Goal: Check status: Check status

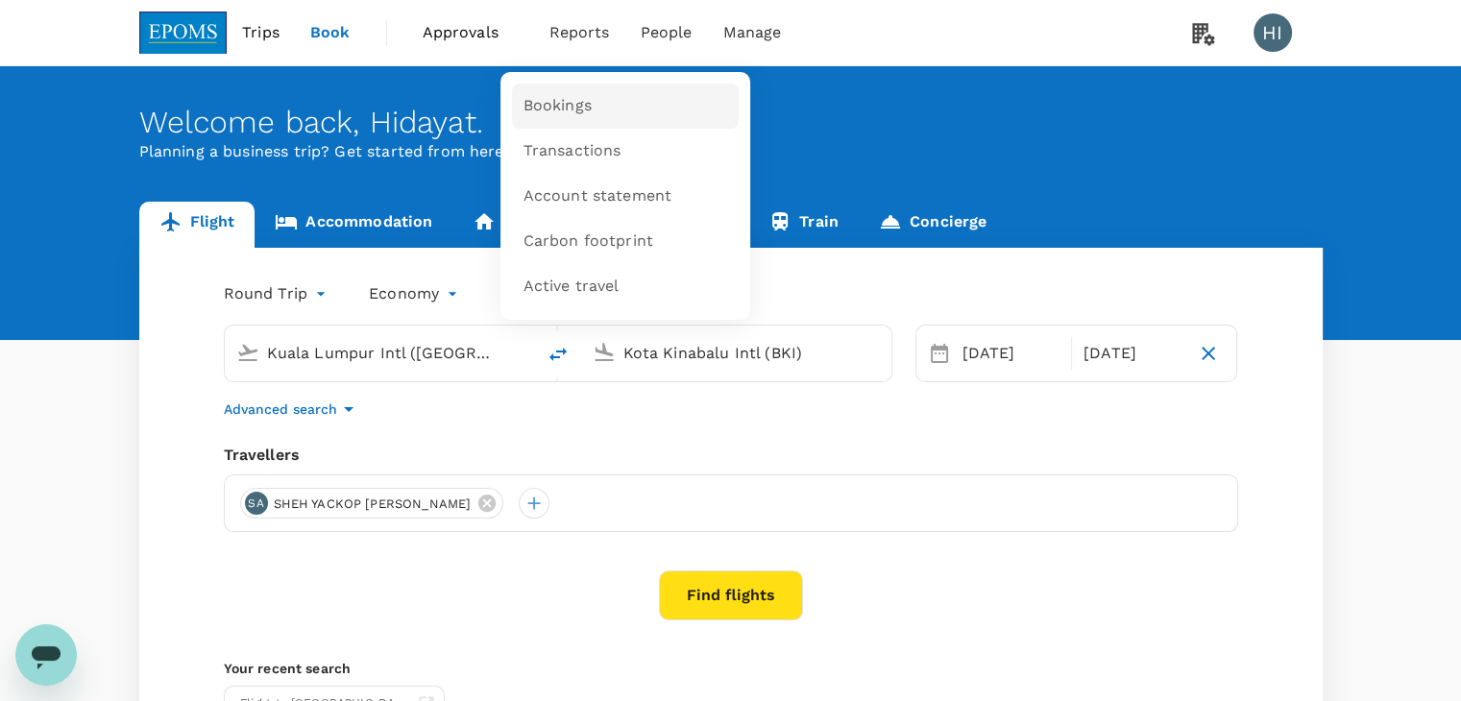
click at [583, 101] on span "Bookings" at bounding box center [557, 106] width 68 height 22
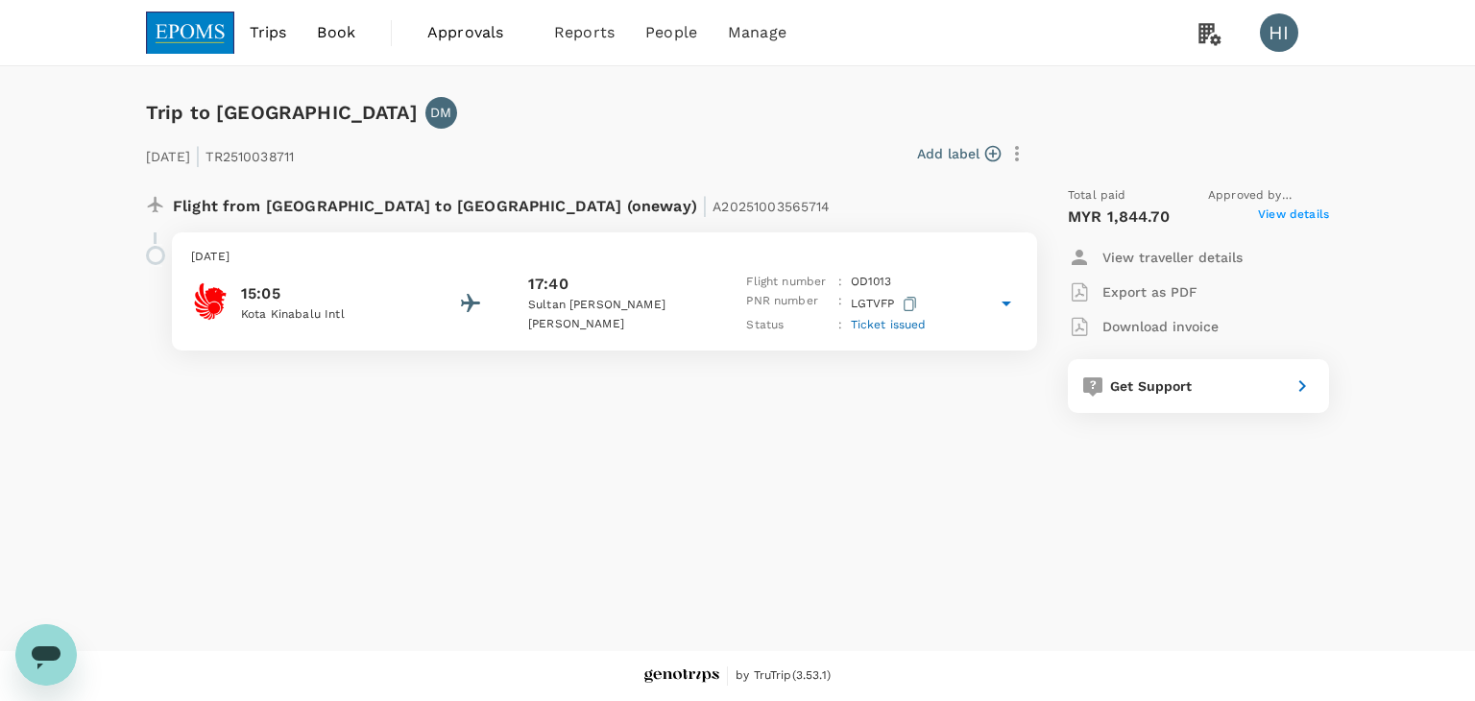
click at [1296, 209] on span "View details" at bounding box center [1293, 217] width 71 height 23
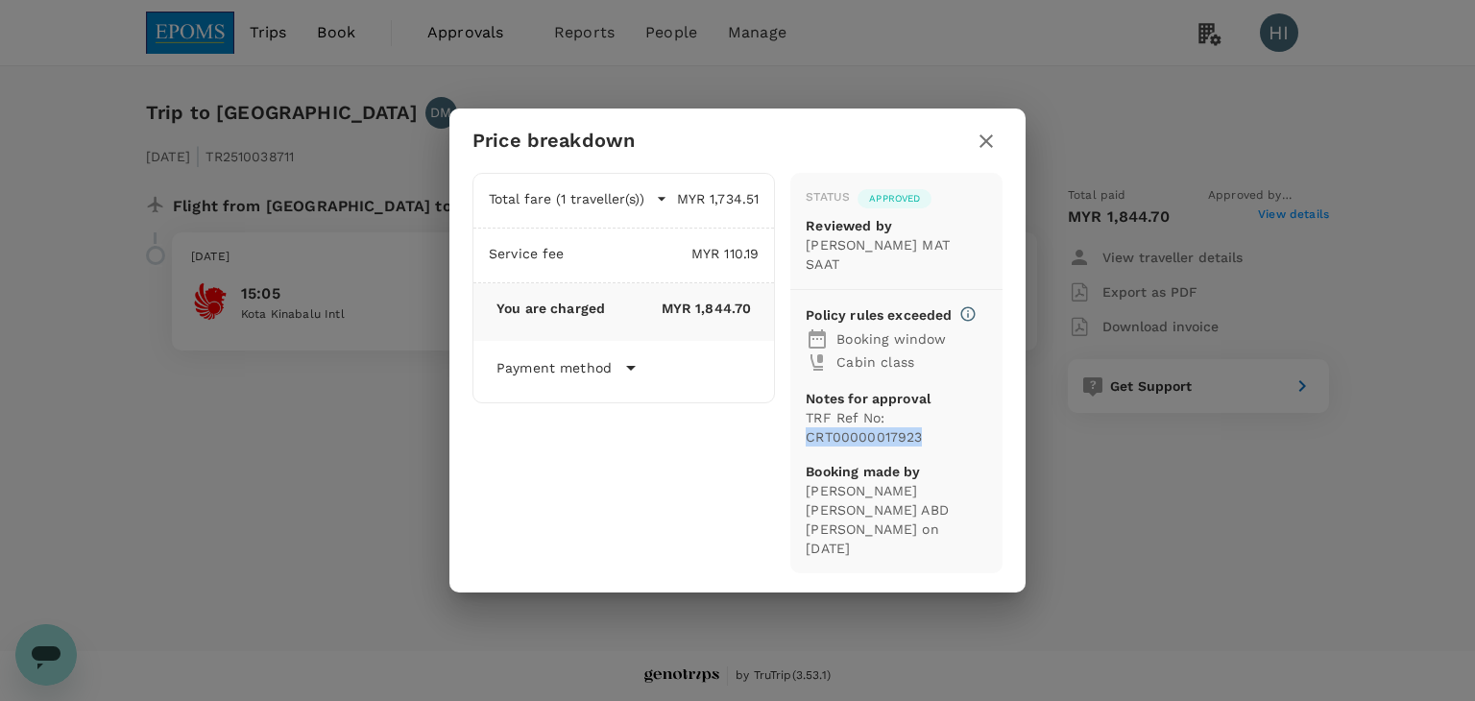
drag, startPoint x: 807, startPoint y: 435, endPoint x: 922, endPoint y: 429, distance: 115.4
click at [922, 430] on p "TRF Ref No: CRT00000017923" at bounding box center [897, 427] width 182 height 38
copy p "CRT00000017923"
drag, startPoint x: 985, startPoint y: 147, endPoint x: 976, endPoint y: 139, distance: 12.3
click at [985, 144] on button "button" at bounding box center [986, 141] width 33 height 33
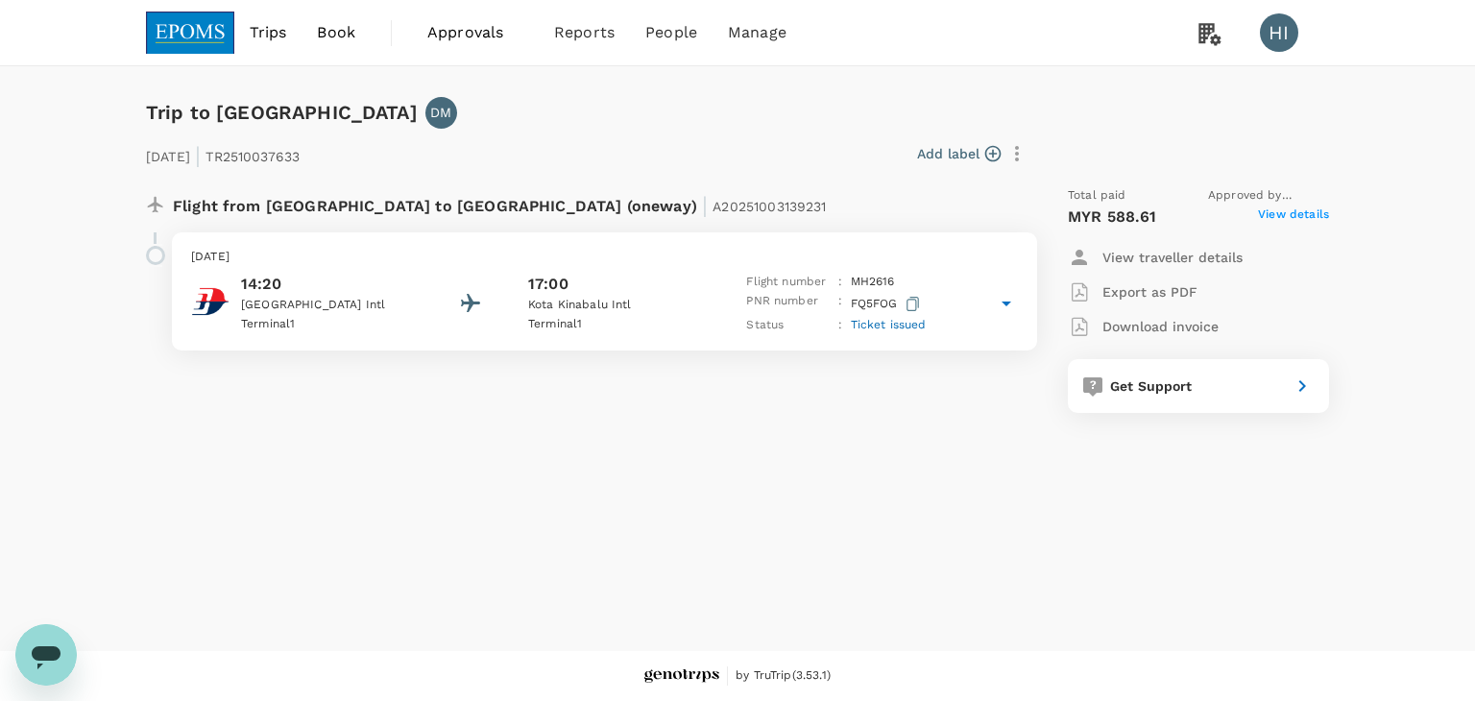
click at [1297, 219] on span "View details" at bounding box center [1293, 217] width 71 height 23
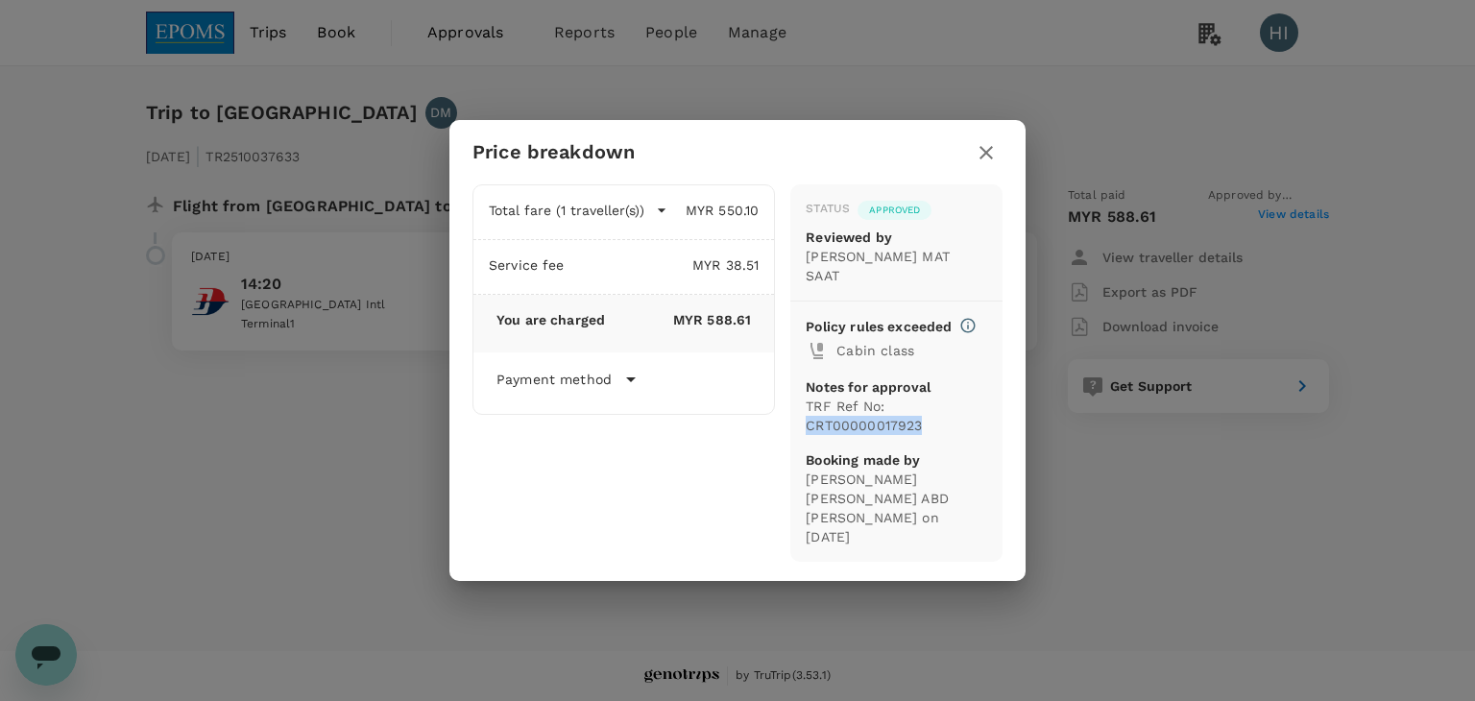
drag, startPoint x: 807, startPoint y: 422, endPoint x: 926, endPoint y: 425, distance: 119.2
click at [926, 425] on p "TRF Ref No: CRT00000017923" at bounding box center [897, 416] width 182 height 38
copy p "CRT00000017923"
click at [987, 164] on icon "button" at bounding box center [986, 152] width 23 height 23
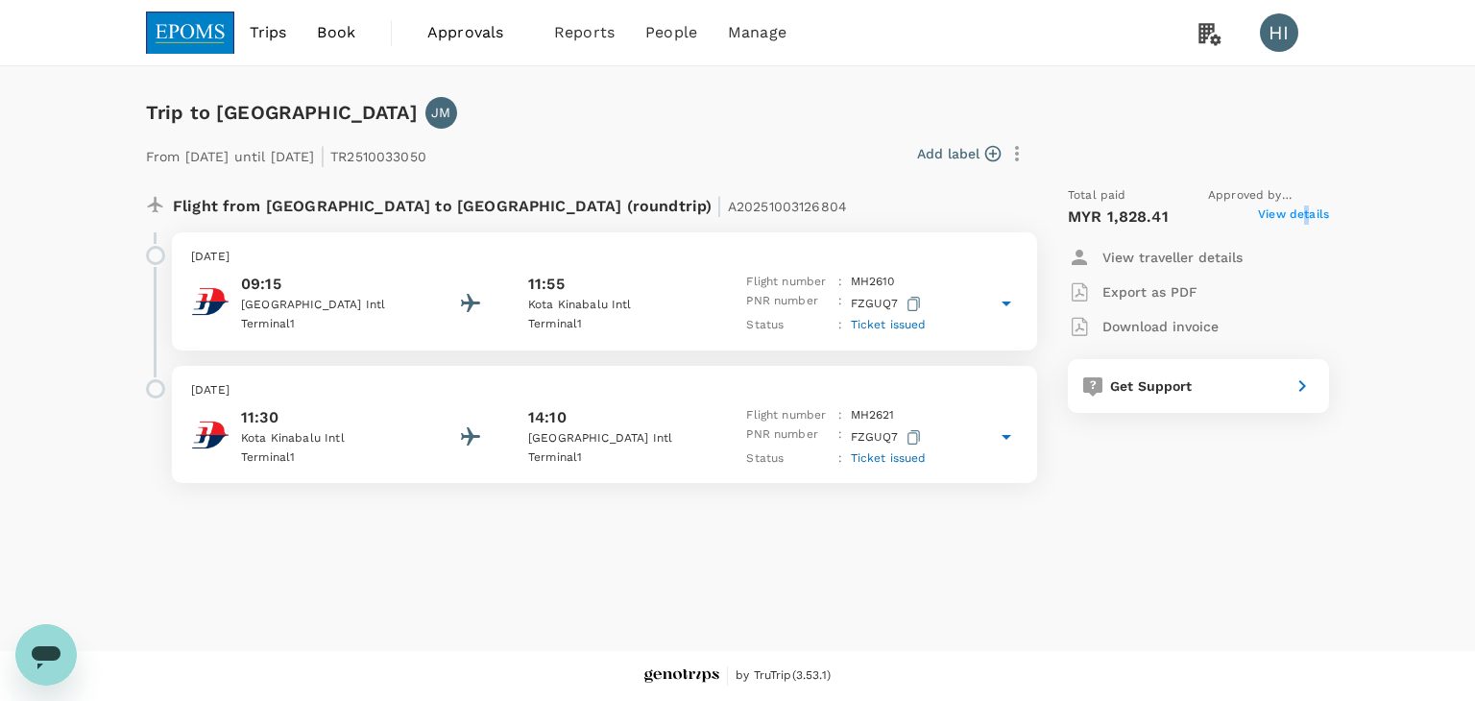
click at [1310, 215] on span "View details" at bounding box center [1293, 217] width 71 height 23
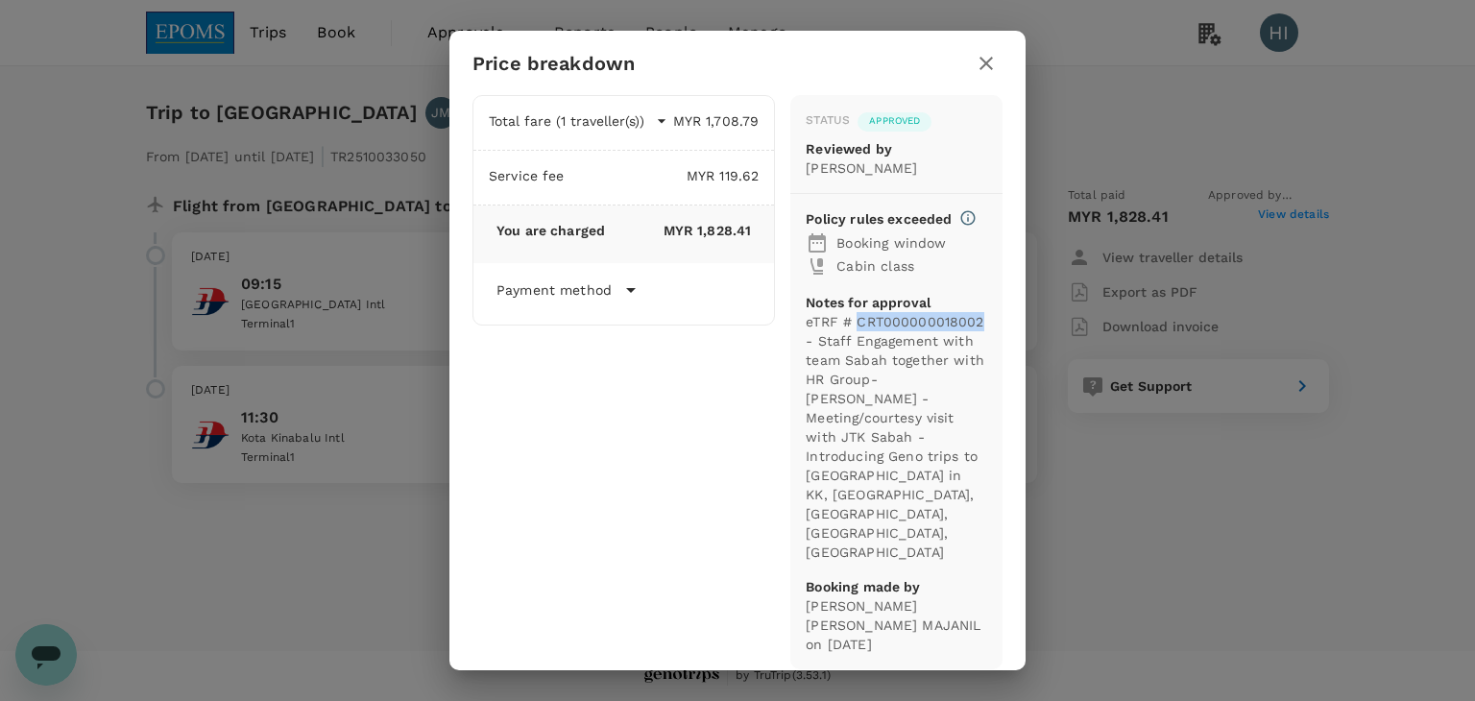
drag, startPoint x: 856, startPoint y: 351, endPoint x: 984, endPoint y: 348, distance: 128.7
click at [986, 348] on p "eTRF # CRT000000018002 - Staff Engagement with team Sabah together with HR Grou…" at bounding box center [897, 437] width 182 height 250
copy p "CRT000000018002"
click at [983, 75] on icon "button" at bounding box center [986, 63] width 23 height 23
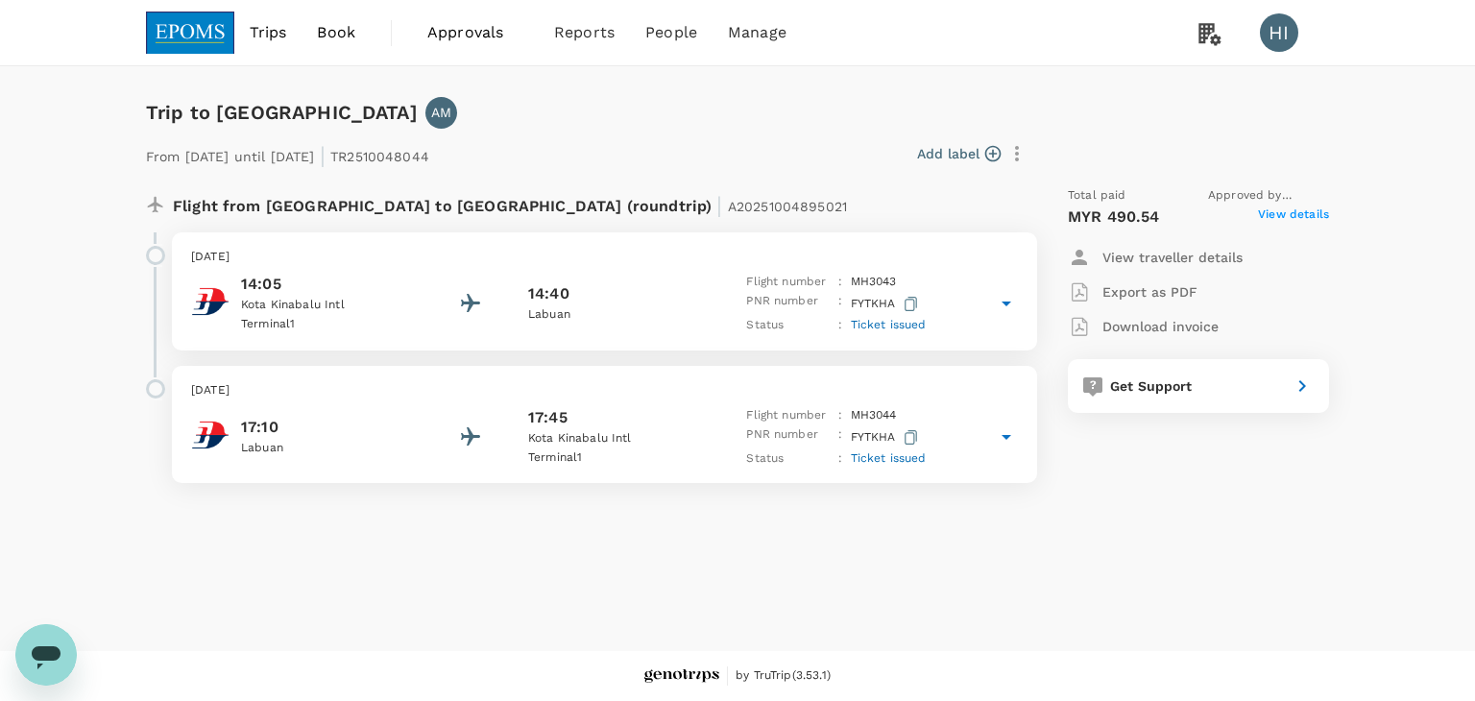
click at [1282, 220] on span "View details" at bounding box center [1293, 217] width 71 height 23
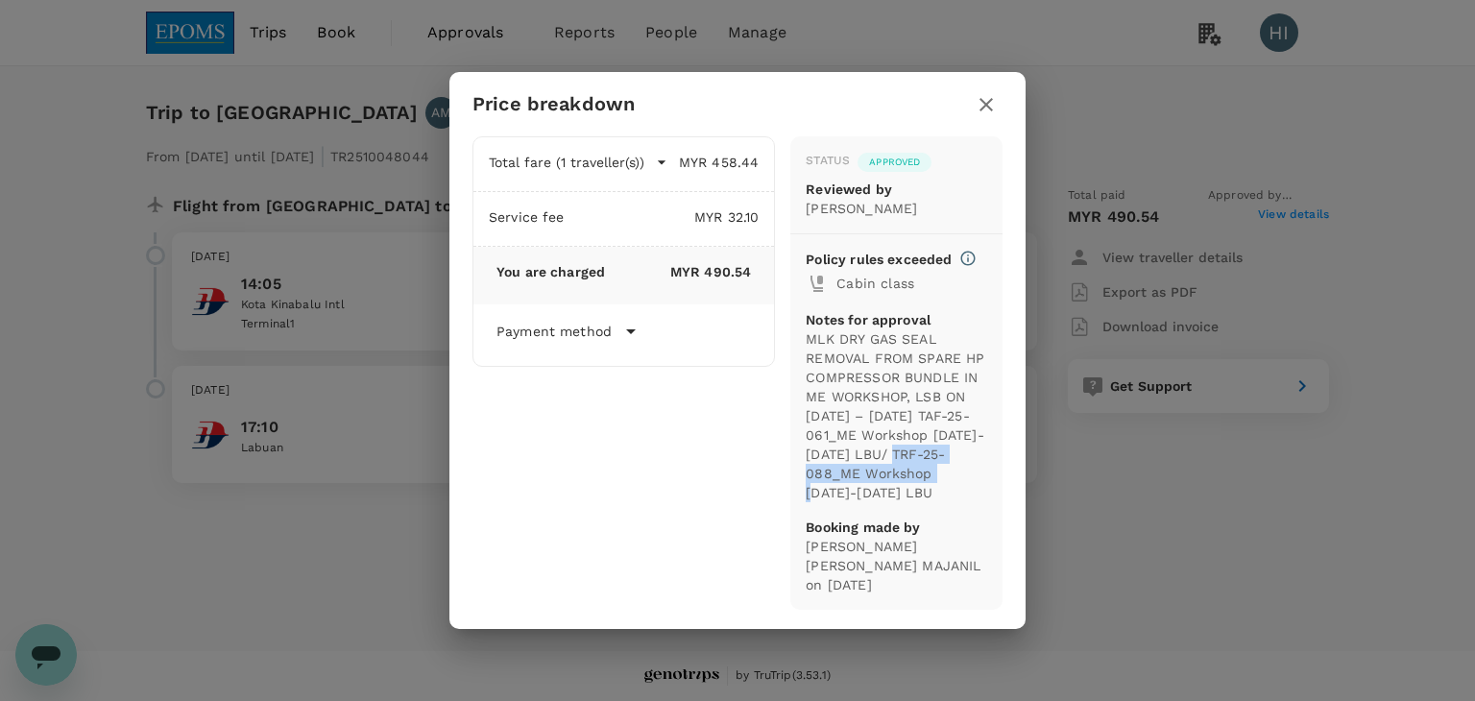
drag, startPoint x: 908, startPoint y: 455, endPoint x: 937, endPoint y: 482, distance: 40.1
click at [937, 484] on p "MLK DRY GAS SEAL REMOVAL FROM SPARE HP COMPRESSOR BUNDLE IN ME WORKSHOP, LSB ON…" at bounding box center [897, 415] width 182 height 173
click at [990, 485] on div "Status Approved Reviewed by JOHAR MOHD YUSOF Policy rules exceeded Cabin class …" at bounding box center [896, 373] width 212 height 474
copy p "TRF-25-088_ME Workshop [DATE]-[DATE] LBU"
drag, startPoint x: 908, startPoint y: 463, endPoint x: 922, endPoint y: 489, distance: 29.7
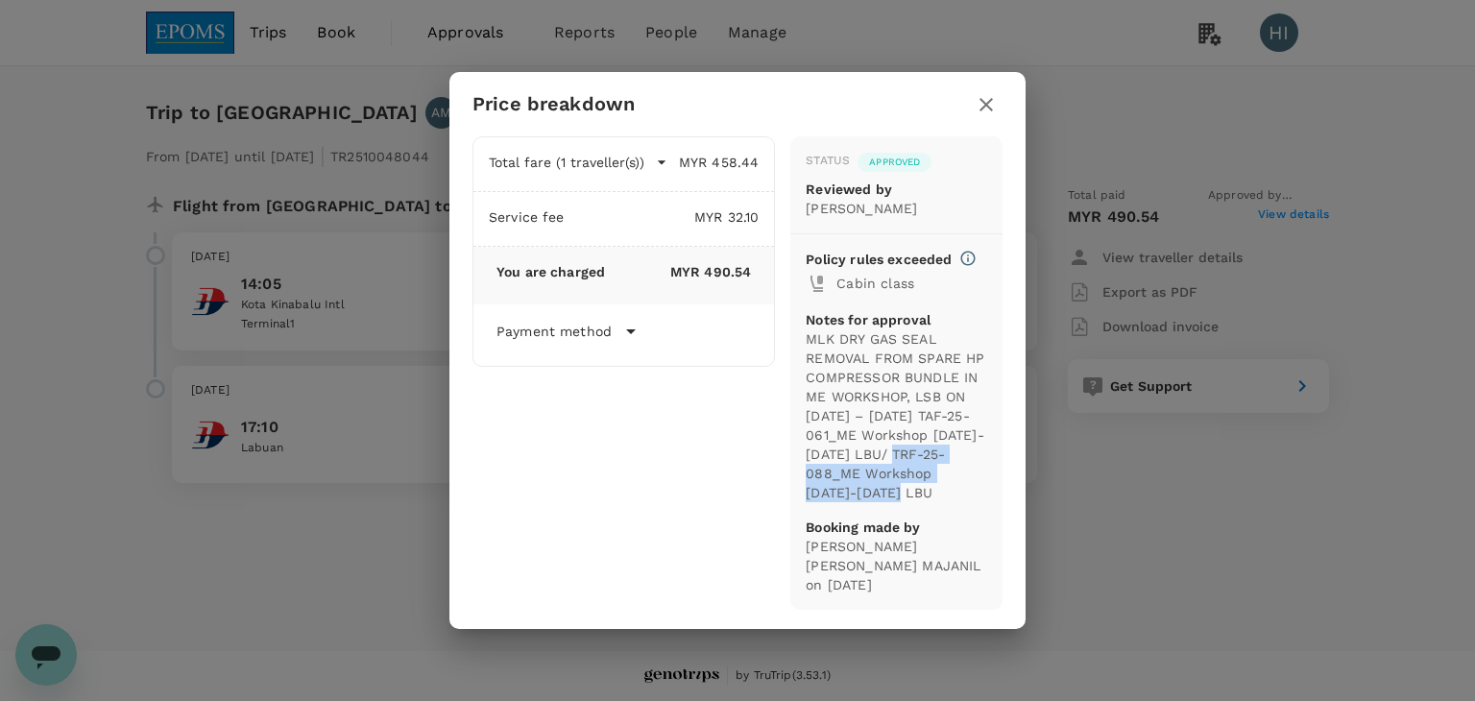
click at [922, 491] on p "MLK DRY GAS SEAL REMOVAL FROM SPARE HP COMPRESSOR BUNDLE IN ME WORKSHOP, LSB ON…" at bounding box center [897, 415] width 182 height 173
click at [990, 112] on icon "button" at bounding box center [986, 104] width 23 height 23
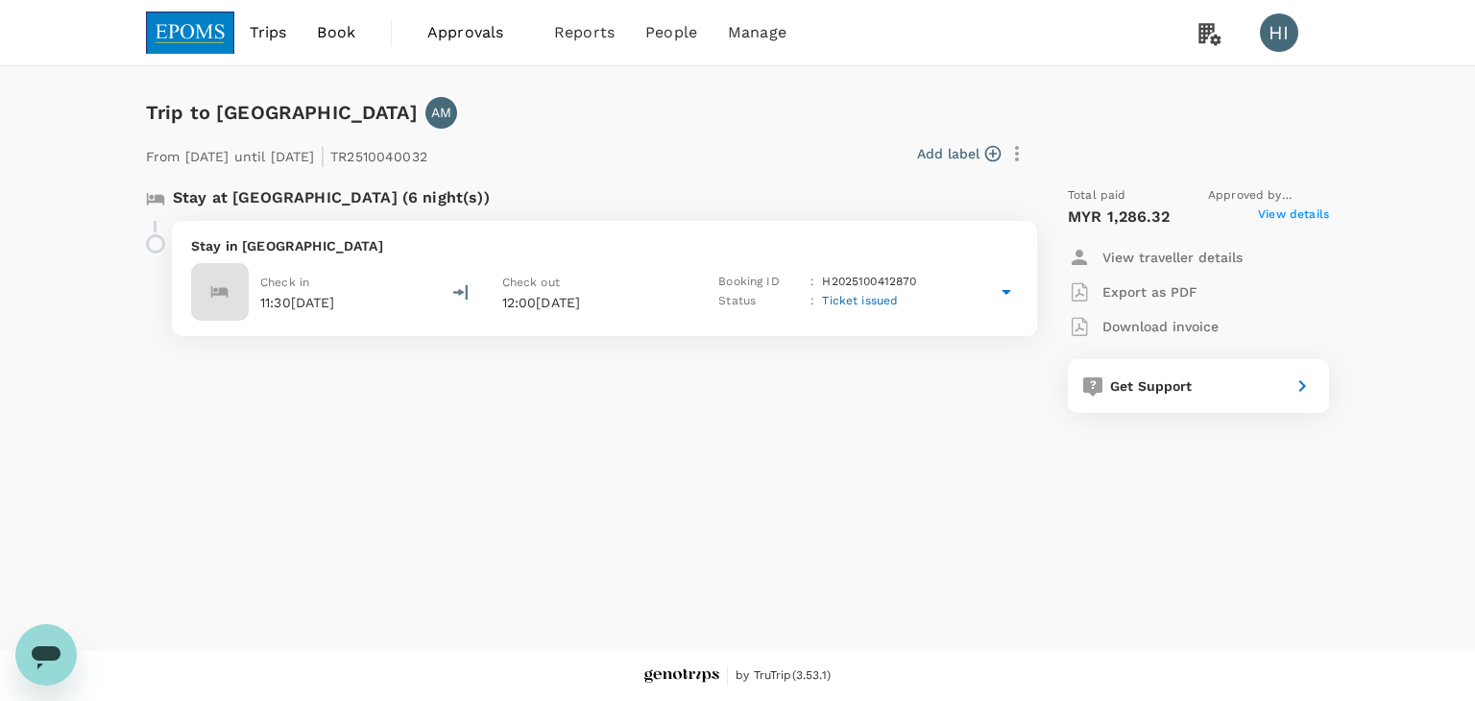
click at [1275, 216] on span "View details" at bounding box center [1293, 217] width 71 height 23
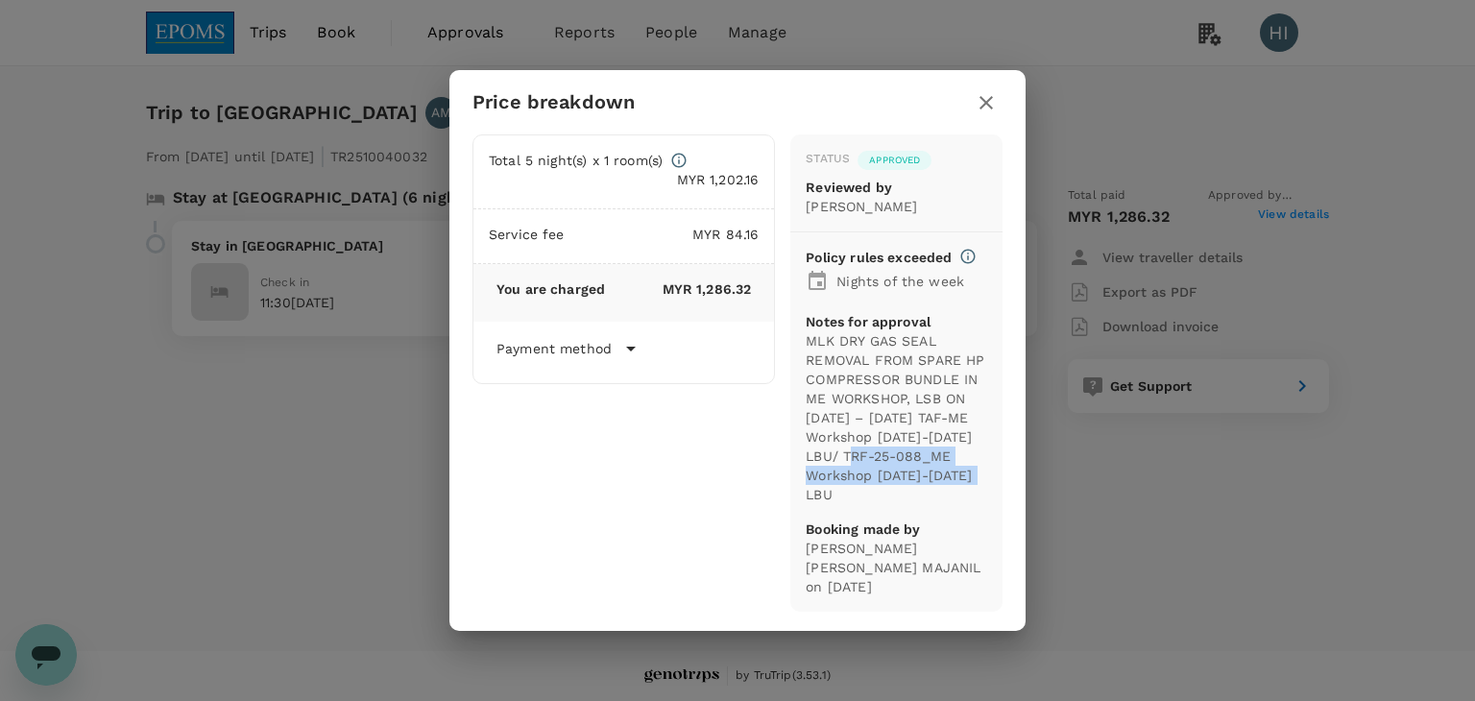
copy p "TRF-25-088_ME Workshop [DATE]-[DATE] LBU"
drag, startPoint x: 890, startPoint y: 465, endPoint x: 905, endPoint y: 492, distance: 30.5
click at [905, 492] on p "MLK DRY GAS SEAL REMOVAL FROM SPARE HP COMPRESSOR BUNDLE IN ME WORKSHOP, LSB ON…" at bounding box center [897, 417] width 182 height 173
click at [975, 111] on icon "button" at bounding box center [986, 102] width 23 height 23
